Goal: Information Seeking & Learning: Learn about a topic

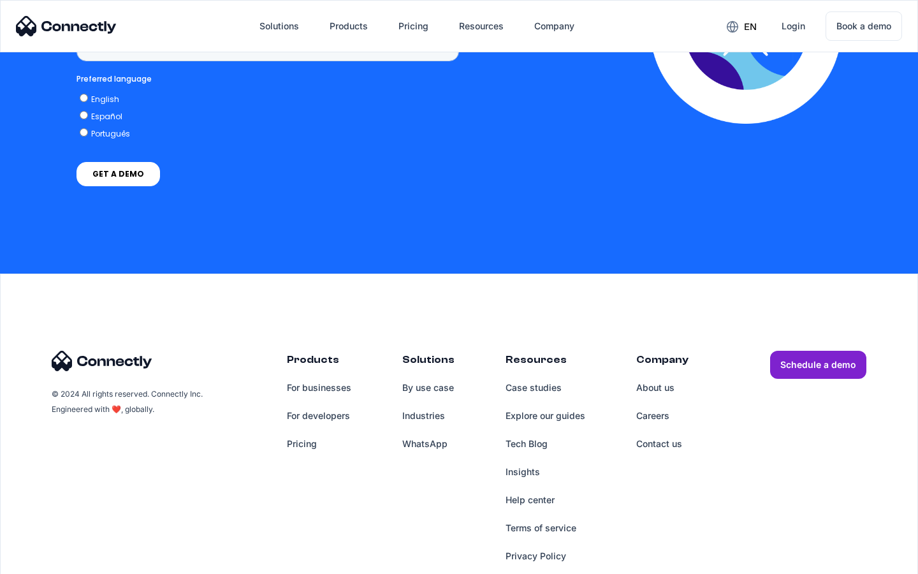
scroll to position [955, 0]
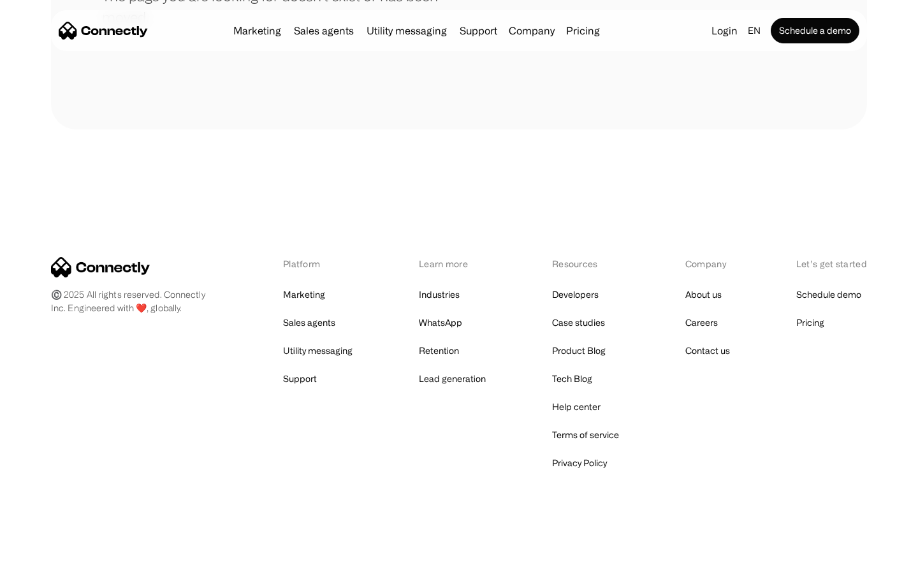
scroll to position [233, 0]
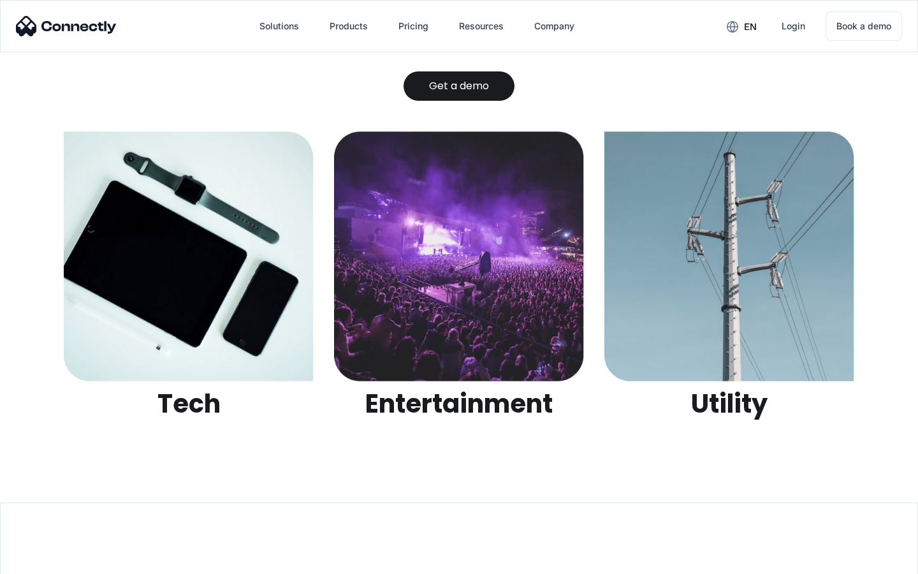
scroll to position [4023, 0]
